Goal: Task Accomplishment & Management: Manage account settings

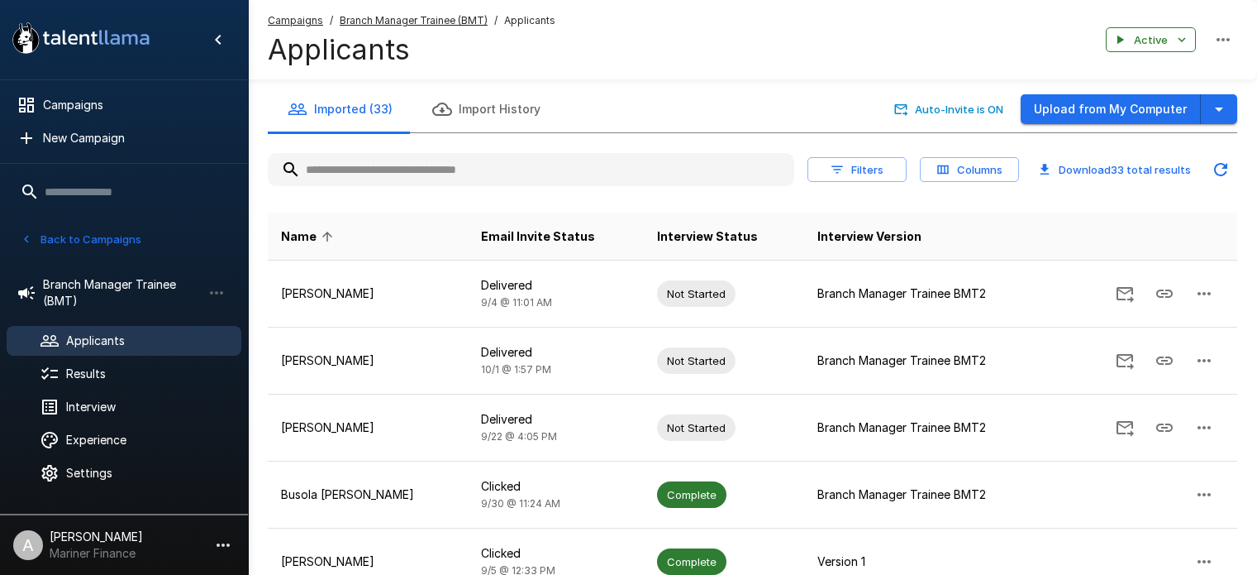
scroll to position [460, 0]
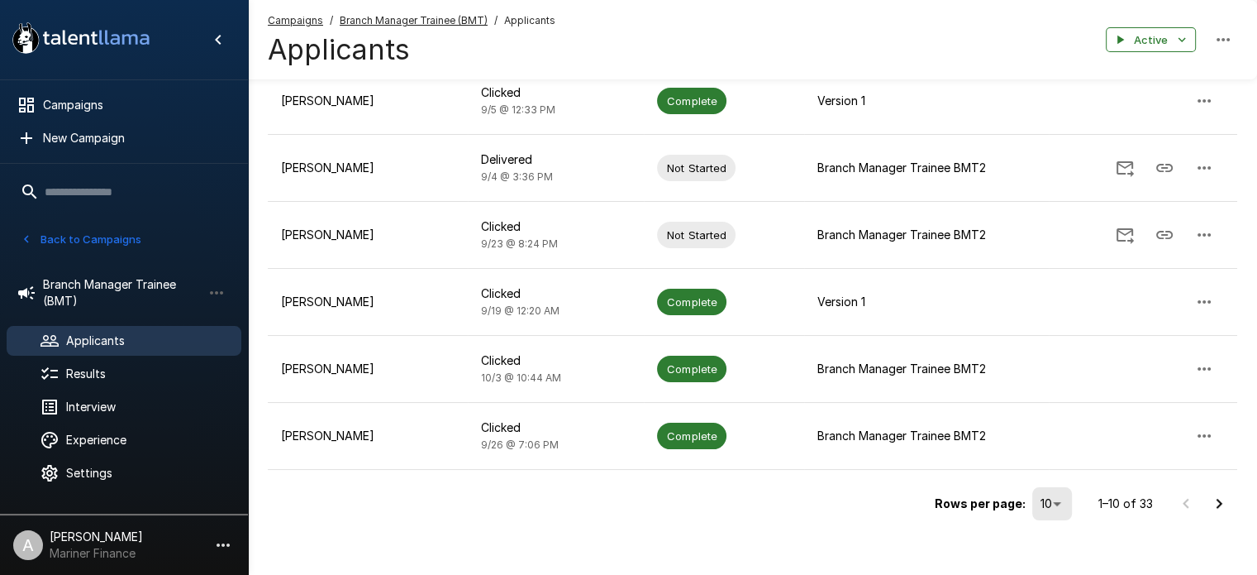
drag, startPoint x: 1256, startPoint y: 432, endPoint x: 1269, endPoint y: 405, distance: 30.3
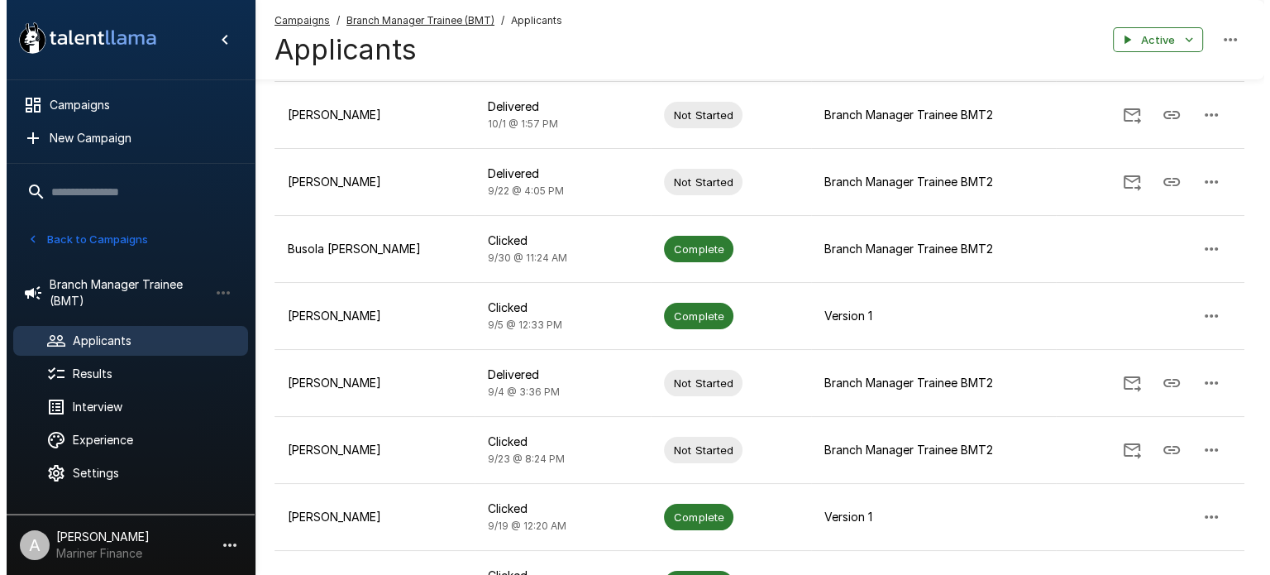
scroll to position [474, 0]
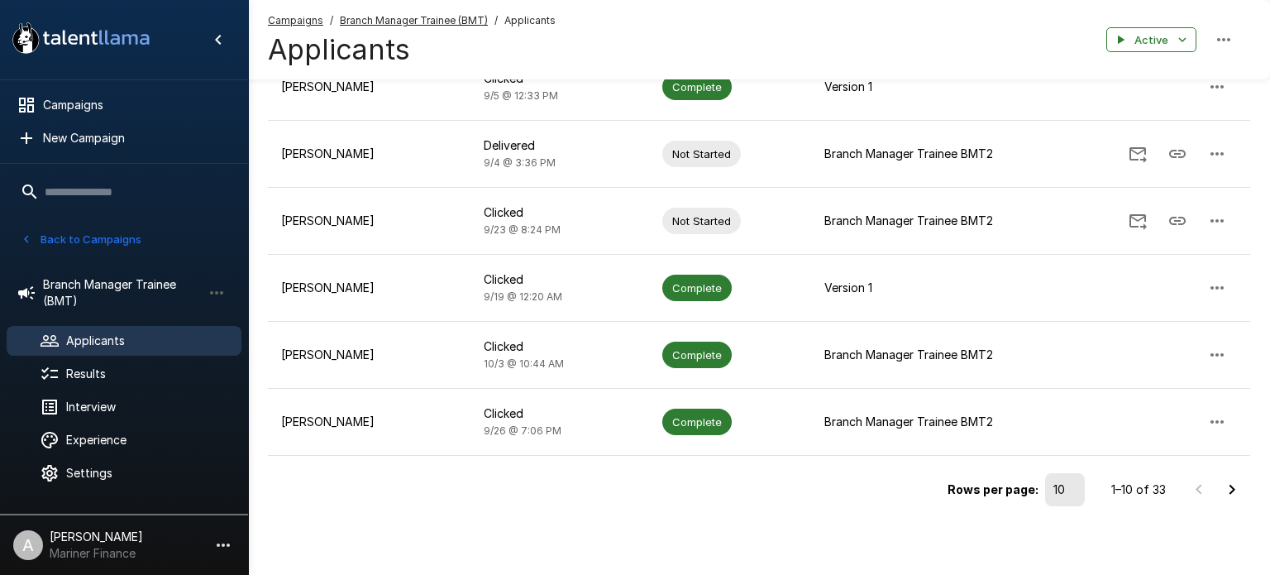
click at [1064, 158] on li "50" at bounding box center [651, 150] width 1237 height 15
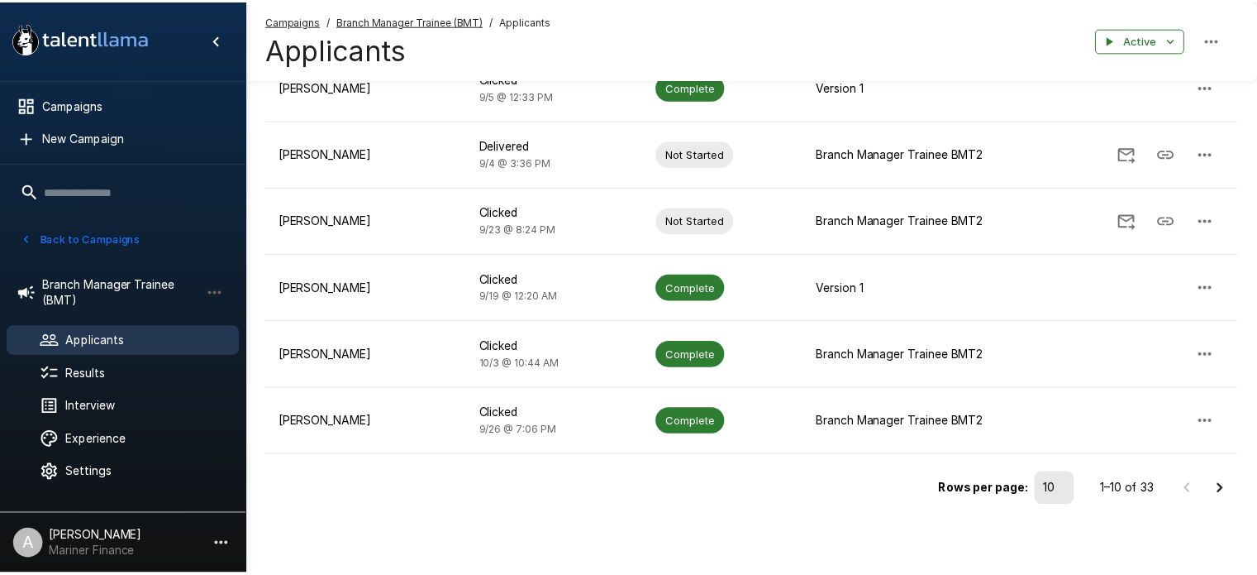
scroll to position [0, 0]
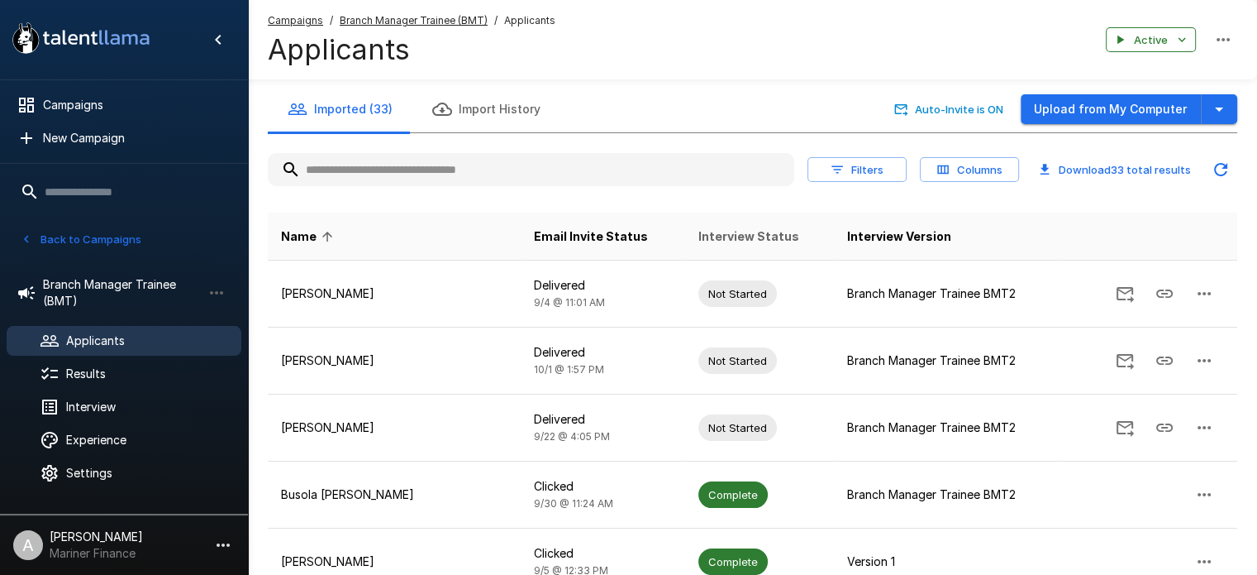
click at [698, 236] on span "Interview Status" at bounding box center [748, 236] width 101 height 20
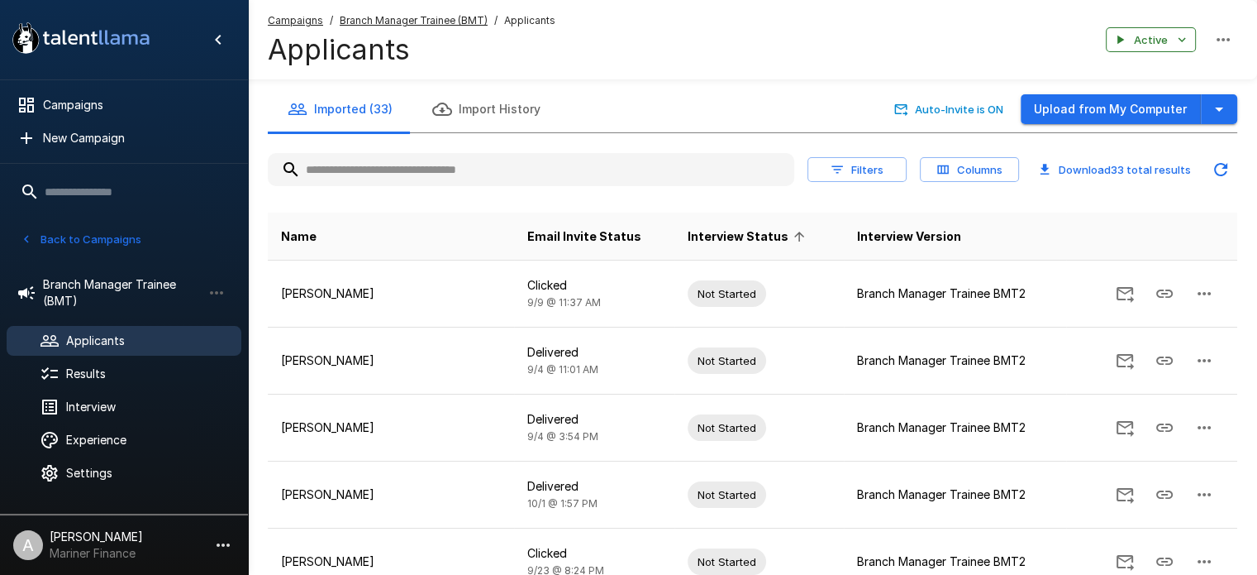
click at [689, 234] on span "Interview Status" at bounding box center [749, 236] width 122 height 20
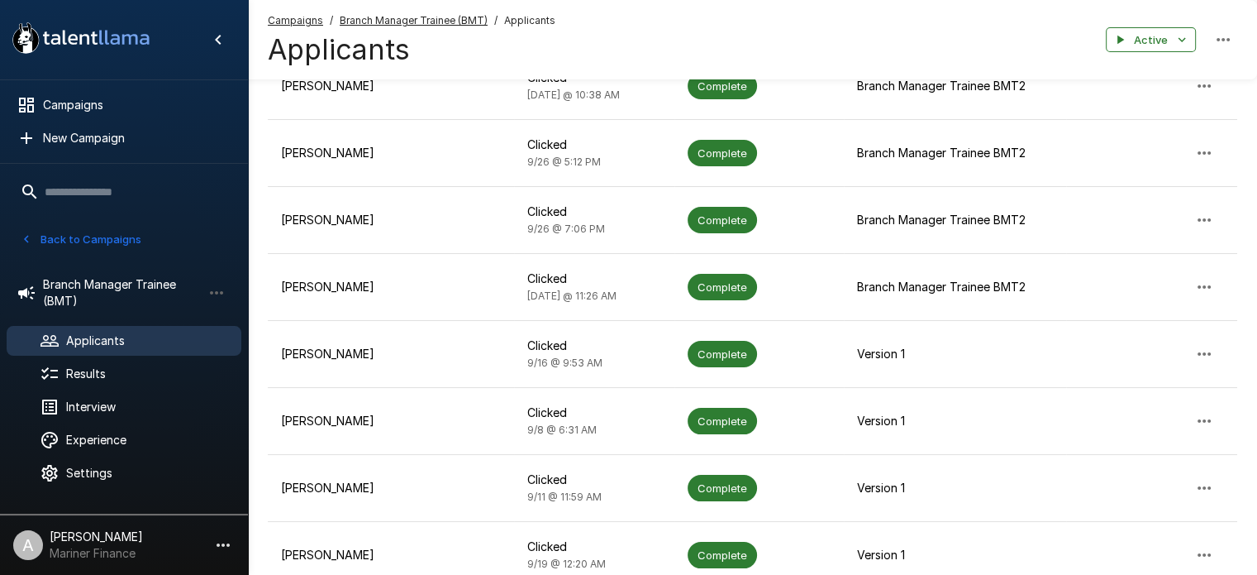
scroll to position [488, 0]
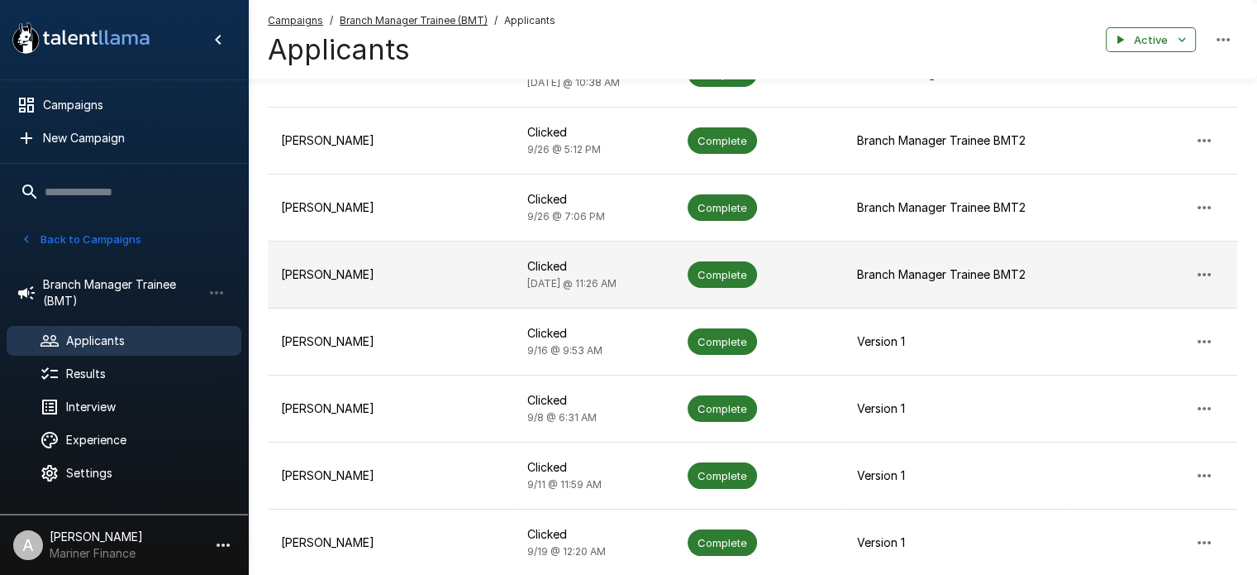
click at [331, 275] on p "[PERSON_NAME]" at bounding box center [391, 274] width 220 height 17
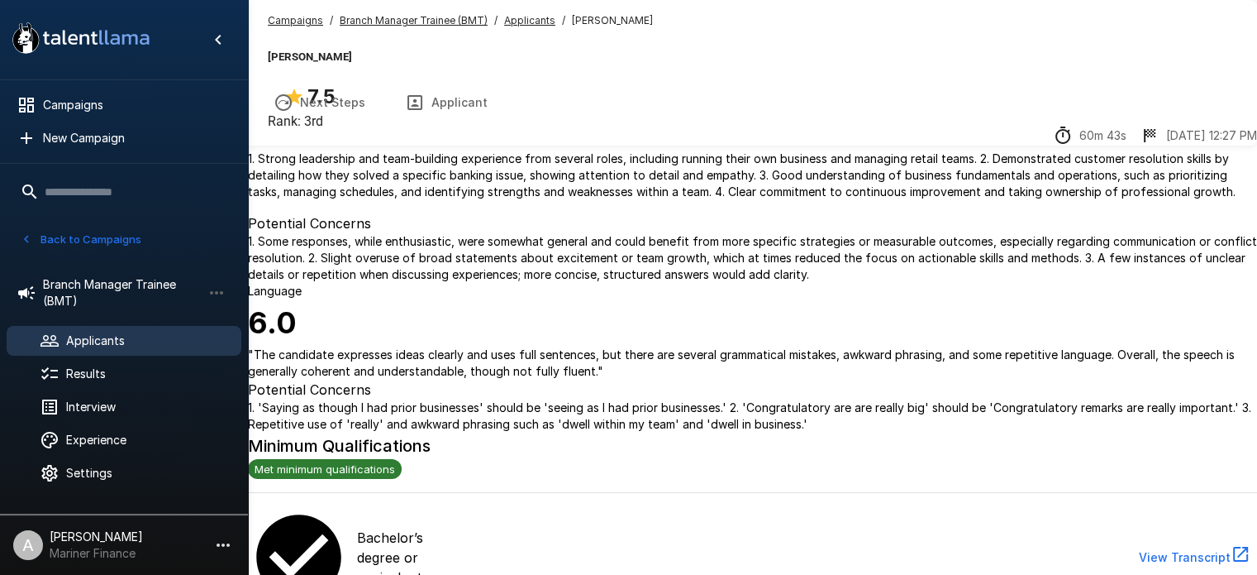
click at [254, 105] on button "Transcript" at bounding box center [191, 102] width 126 height 46
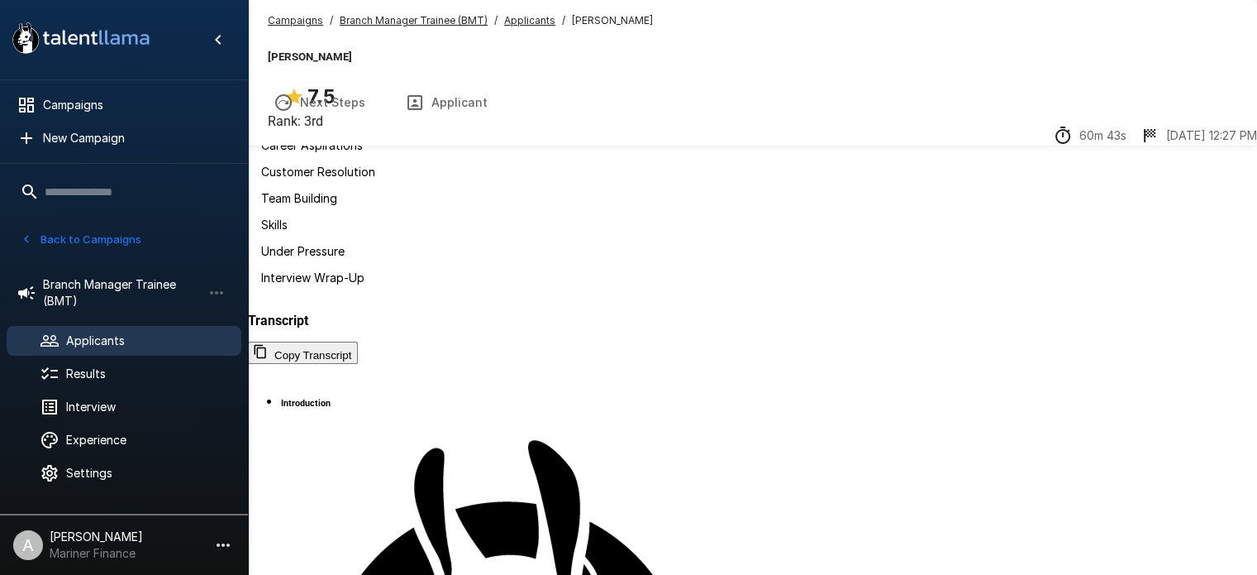
scroll to position [2516, 0]
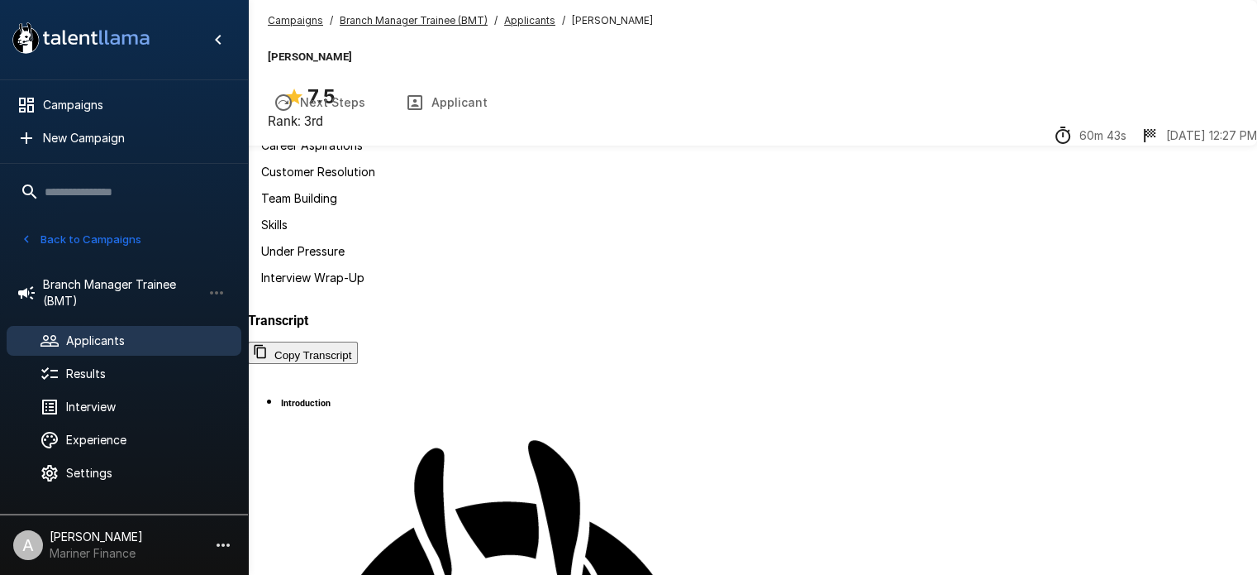
scroll to position [2707, 0]
